Goal: Task Accomplishment & Management: Manage account settings

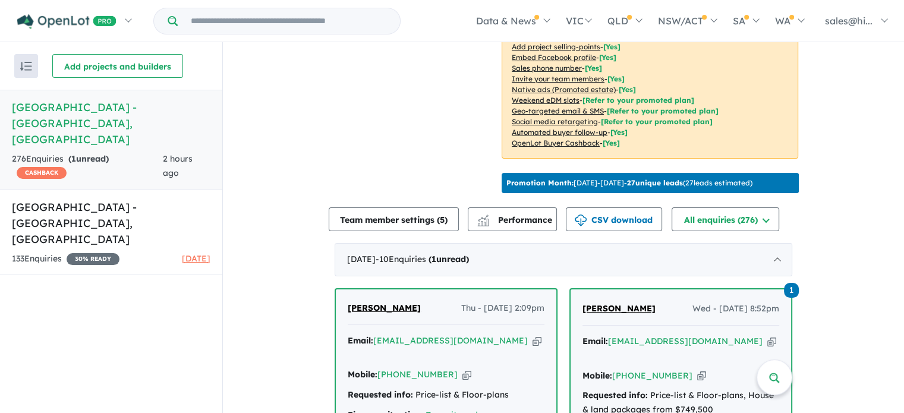
scroll to position [535, 0]
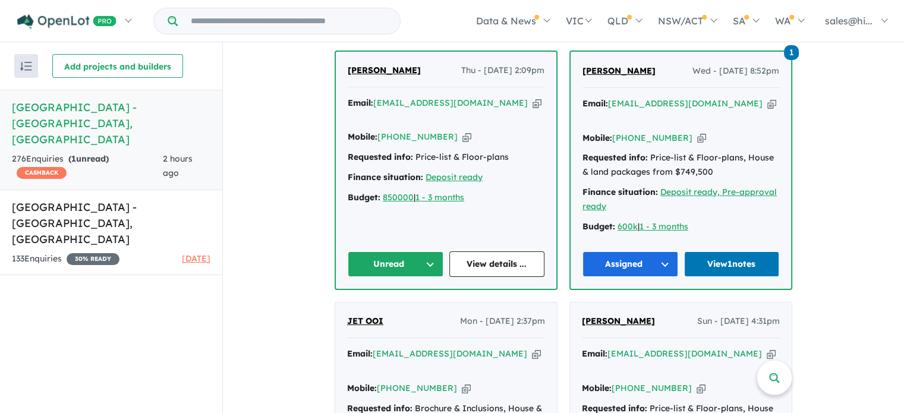
click at [424, 259] on button "Unread" at bounding box center [396, 264] width 96 height 26
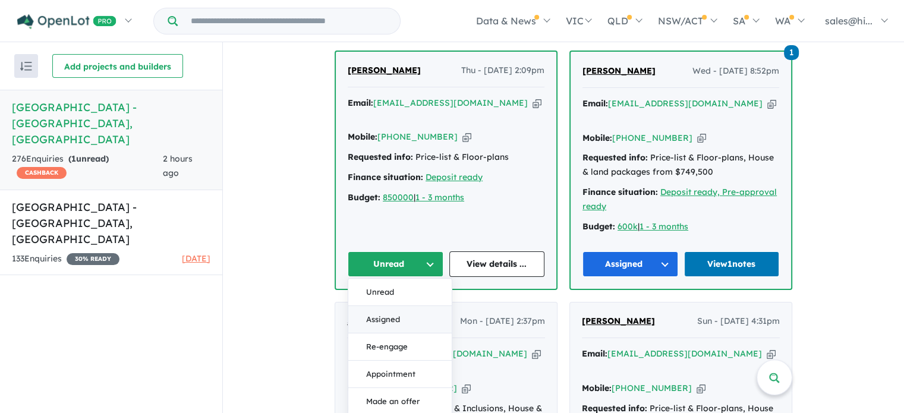
click at [400, 312] on button "Assigned" at bounding box center [399, 319] width 103 height 27
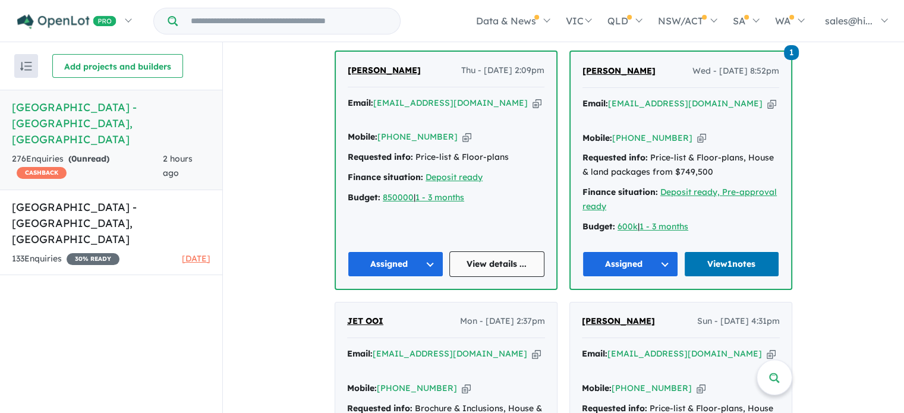
click at [504, 258] on link "View details ..." at bounding box center [497, 264] width 96 height 26
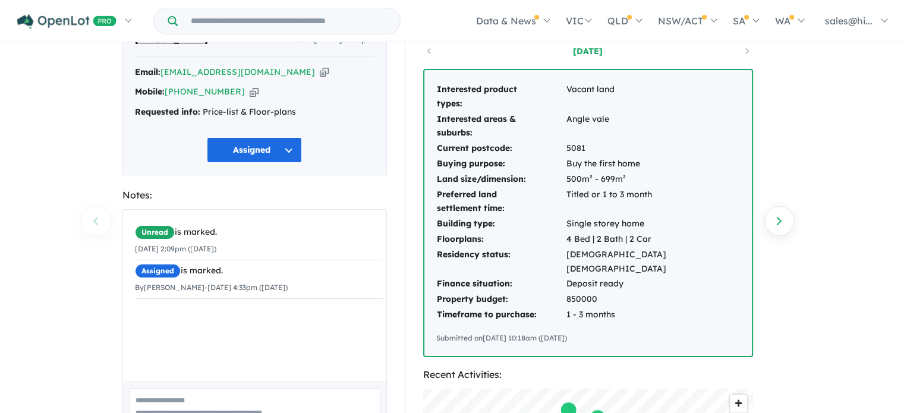
scroll to position [119, 0]
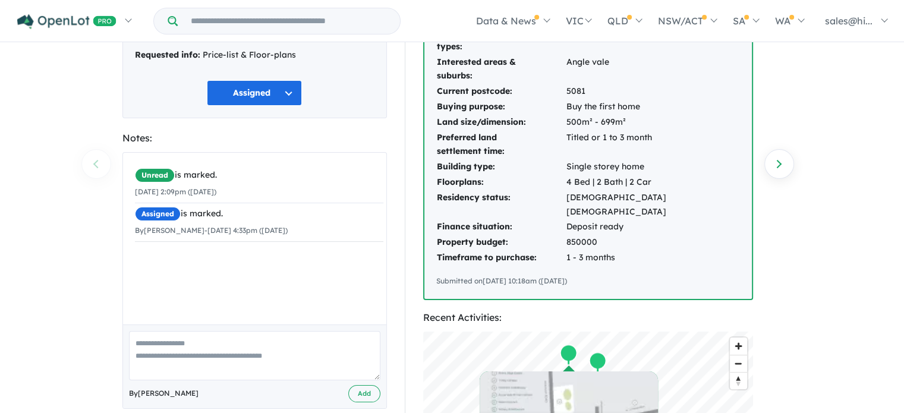
click at [215, 349] on textarea at bounding box center [254, 355] width 251 height 49
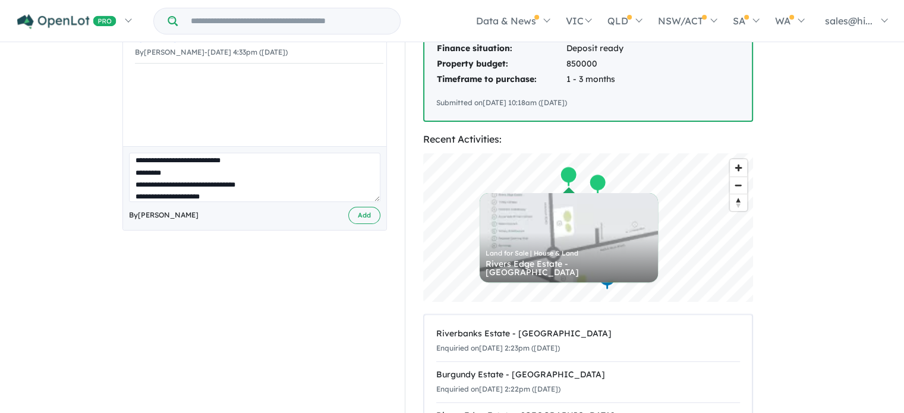
scroll to position [17, 0]
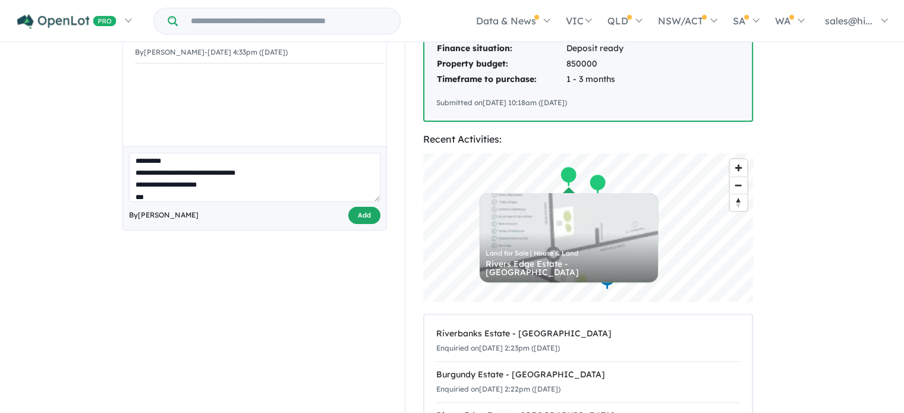
type textarea "**********"
drag, startPoint x: 358, startPoint y: 210, endPoint x: 259, endPoint y: 141, distance: 120.6
click at [358, 210] on button "Add" at bounding box center [364, 215] width 32 height 17
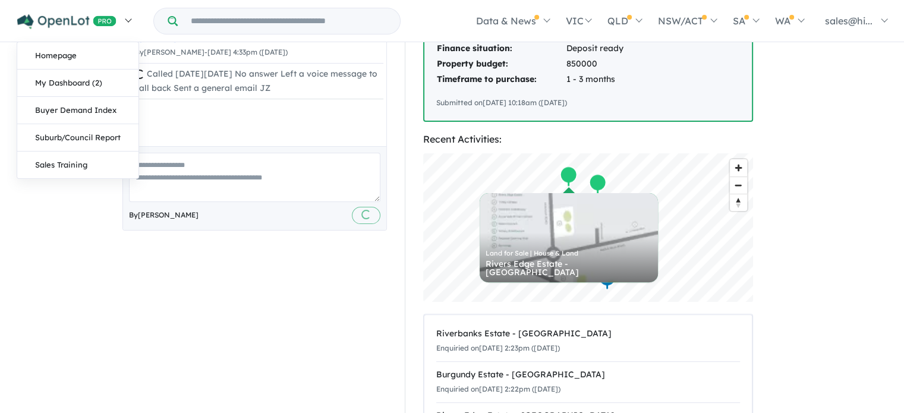
scroll to position [0, 0]
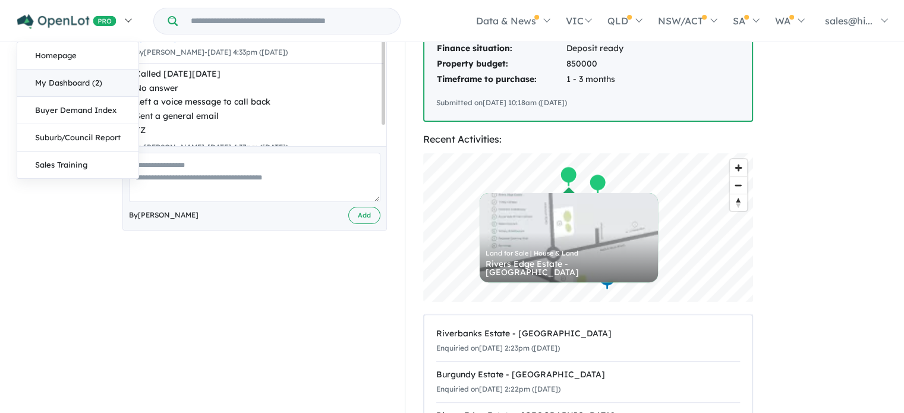
click at [74, 87] on link "My Dashboard (2)" at bounding box center [77, 83] width 121 height 27
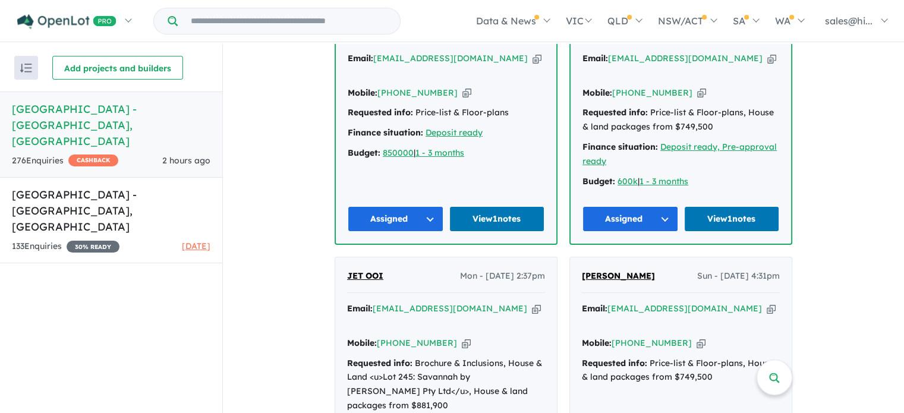
scroll to position [535, 0]
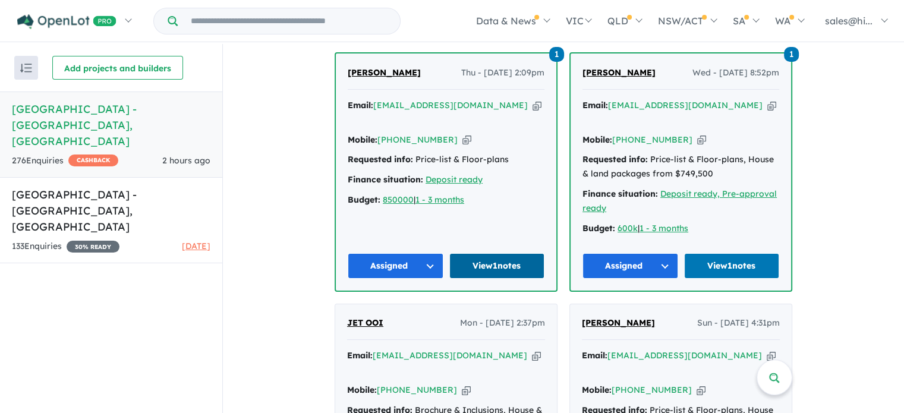
click at [488, 262] on link "View 1 notes" at bounding box center [497, 266] width 96 height 26
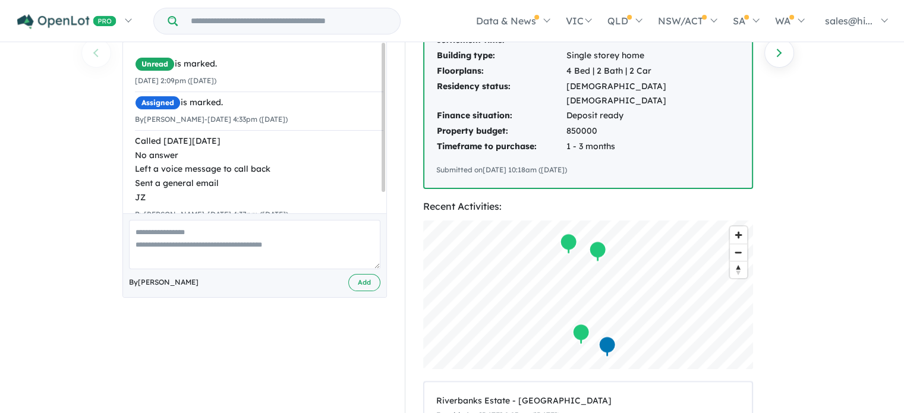
scroll to position [238, 0]
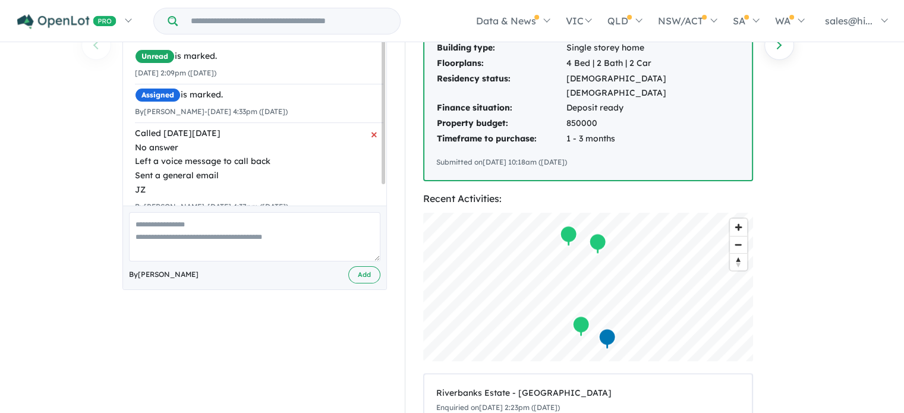
click at [245, 164] on div "Called on Thursday 11/09/2025 No answer Left a voice message to call back Sent …" at bounding box center [259, 162] width 248 height 71
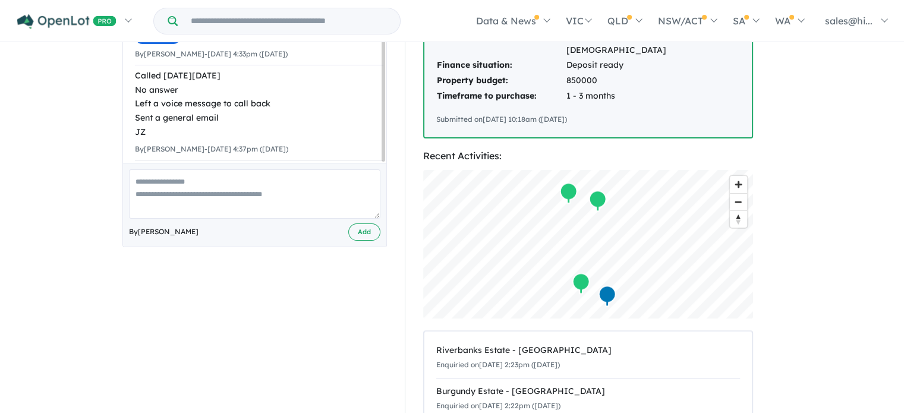
scroll to position [297, 0]
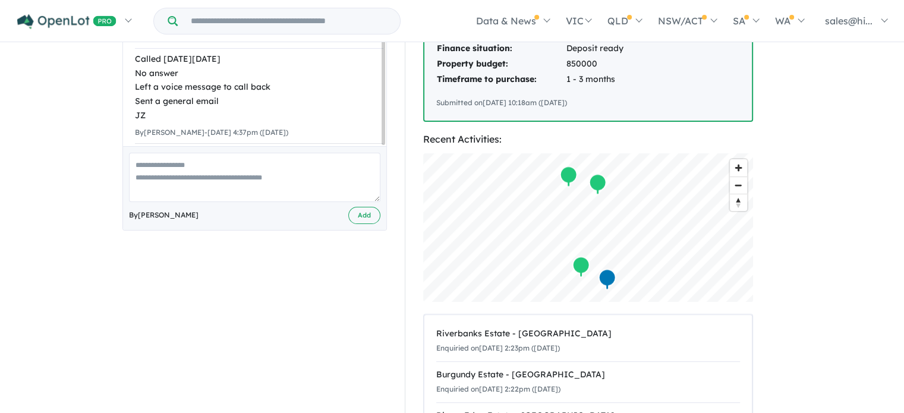
click at [222, 173] on textarea at bounding box center [254, 177] width 251 height 49
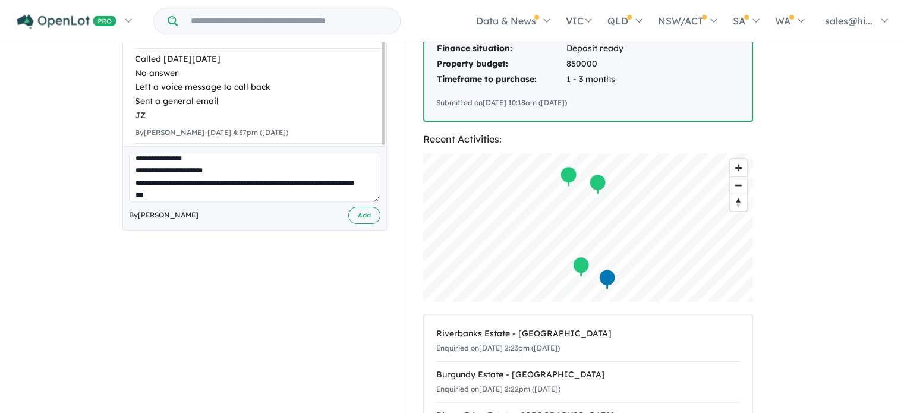
scroll to position [48, 0]
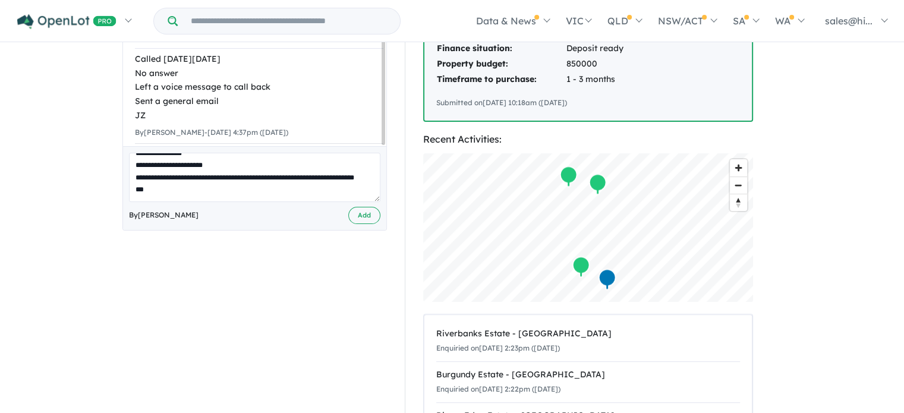
click at [192, 177] on textarea "**********" at bounding box center [254, 177] width 251 height 49
type textarea "**********"
click at [352, 218] on button "Add" at bounding box center [364, 215] width 32 height 17
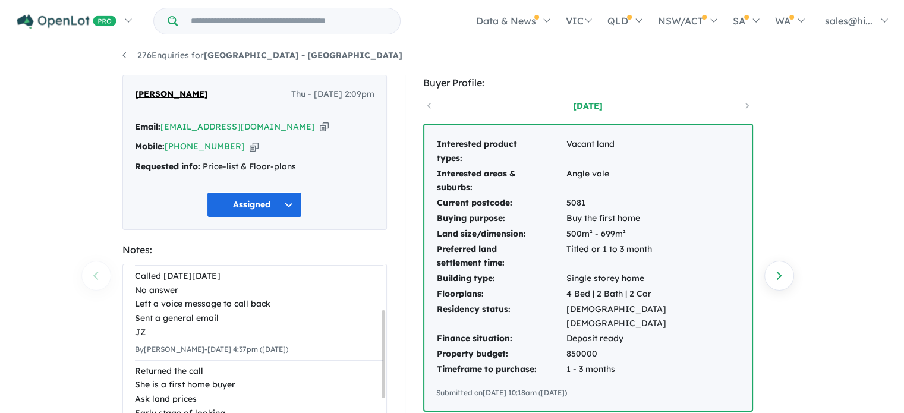
scroll to position [0, 0]
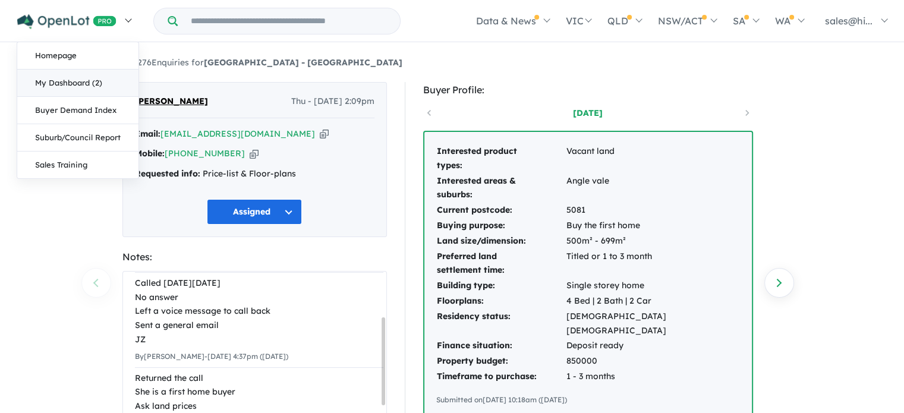
click at [94, 74] on link "My Dashboard (2)" at bounding box center [77, 83] width 121 height 27
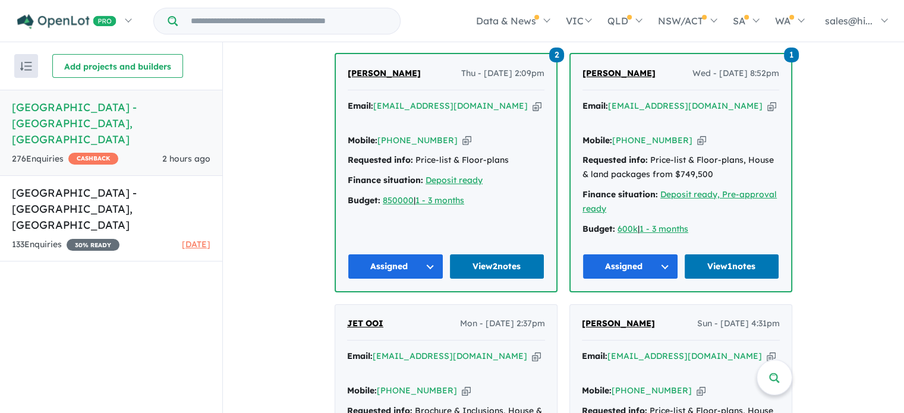
scroll to position [535, 0]
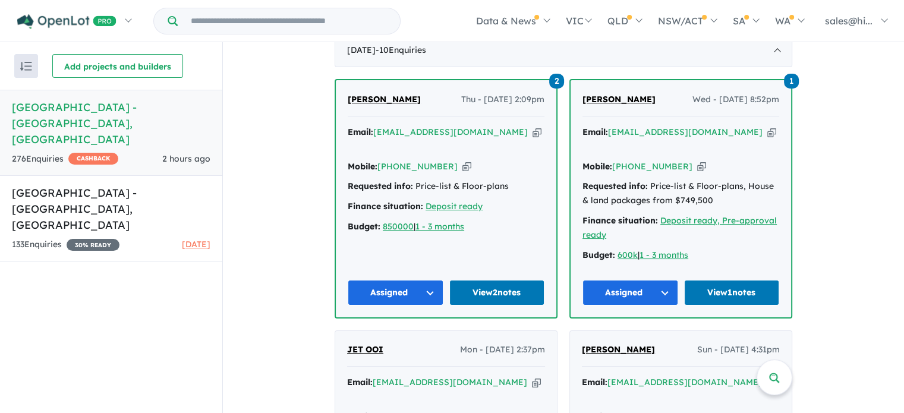
scroll to position [535, 0]
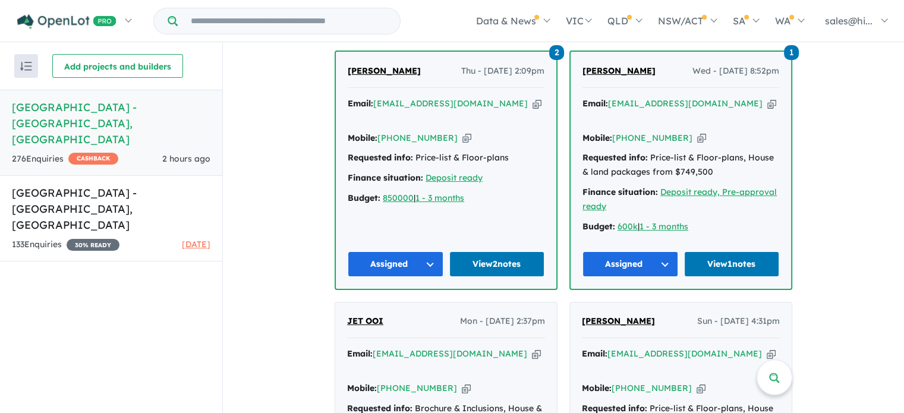
drag, startPoint x: 436, startPoint y: 80, endPoint x: 344, endPoint y: 87, distance: 92.4
click at [348, 87] on div "[PERSON_NAME] Thu - [DATE] 2:09pm" at bounding box center [446, 76] width 197 height 24
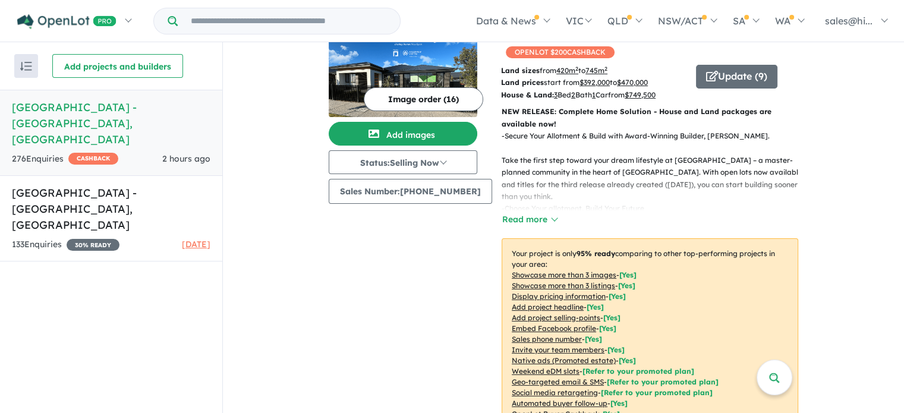
scroll to position [0, 0]
